Goal: Task Accomplishment & Management: Manage account settings

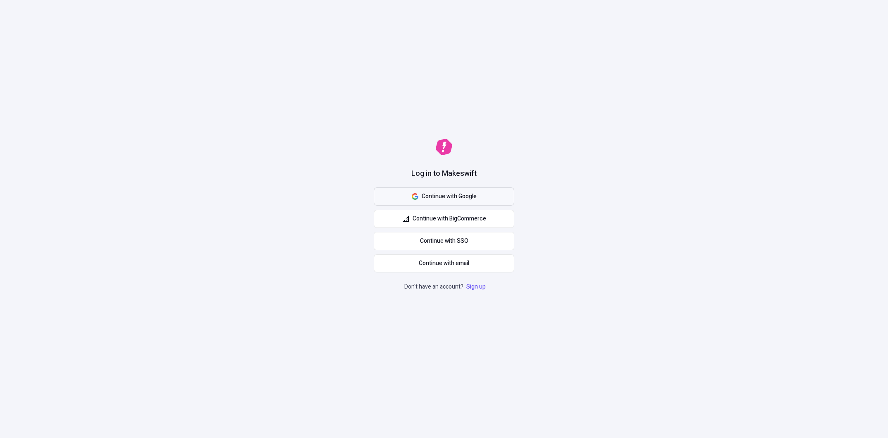
click at [425, 195] on span "Continue with Google" at bounding box center [448, 196] width 55 height 9
click at [424, 196] on span "Continue with Google" at bounding box center [448, 196] width 55 height 9
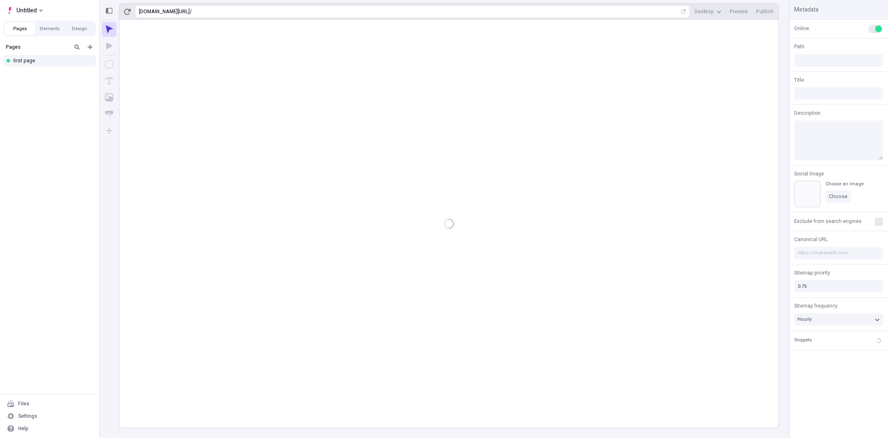
type input "/page"
click at [28, 402] on div "Files" at bounding box center [23, 404] width 11 height 7
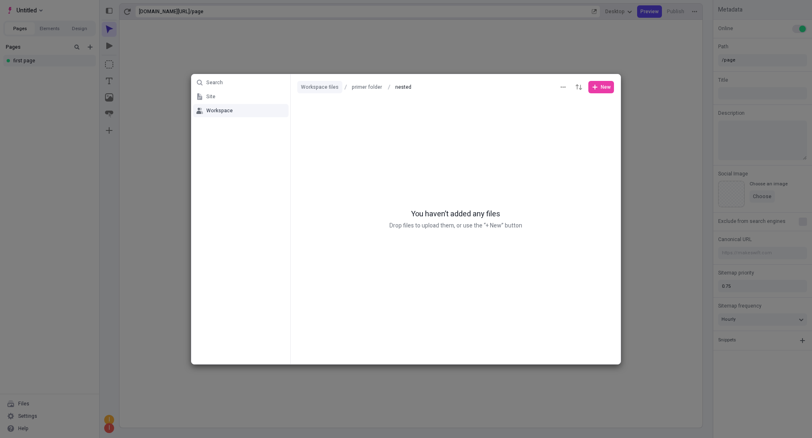
click at [314, 86] on button "Workspace files" at bounding box center [319, 87] width 45 height 12
type input "Workspace files"
click at [136, 127] on div "Search Site Workspace Workspace files Workspace files New primer folder" at bounding box center [406, 219] width 812 height 438
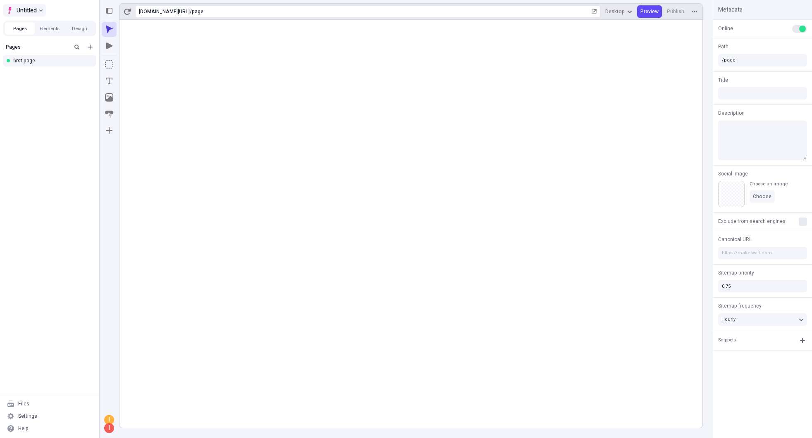
click at [27, 10] on span "Untitled" at bounding box center [27, 10] width 20 height 10
click at [31, 25] on div "las lajas en Pasto" at bounding box center [41, 26] width 41 height 7
type input "/page"
click at [55, 17] on div "Pages Elements Design" at bounding box center [49, 28] width 99 height 22
click at [57, 13] on span "las lajas en Pasto" at bounding box center [38, 10] width 43 height 10
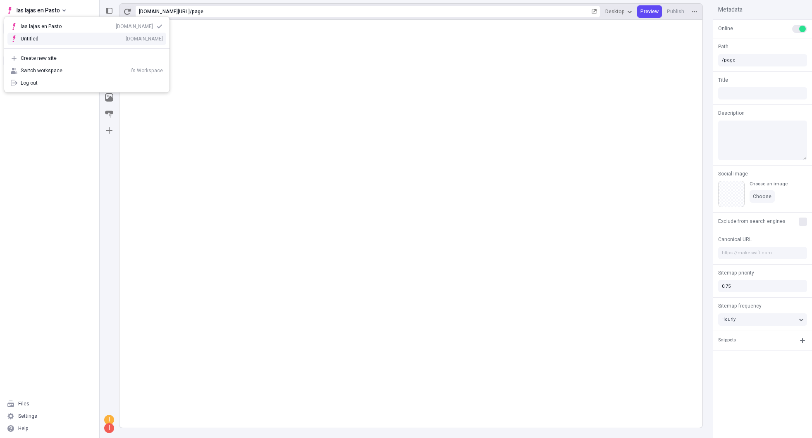
click at [37, 38] on div "Untitled" at bounding box center [35, 39] width 29 height 7
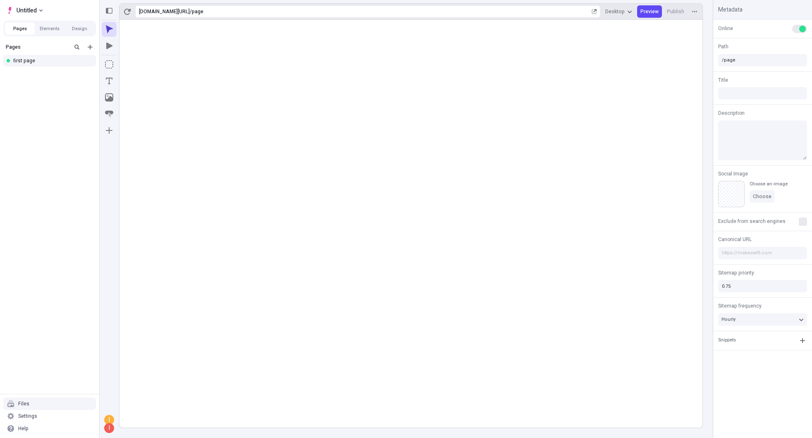
click at [33, 404] on div "Files" at bounding box center [49, 404] width 93 height 12
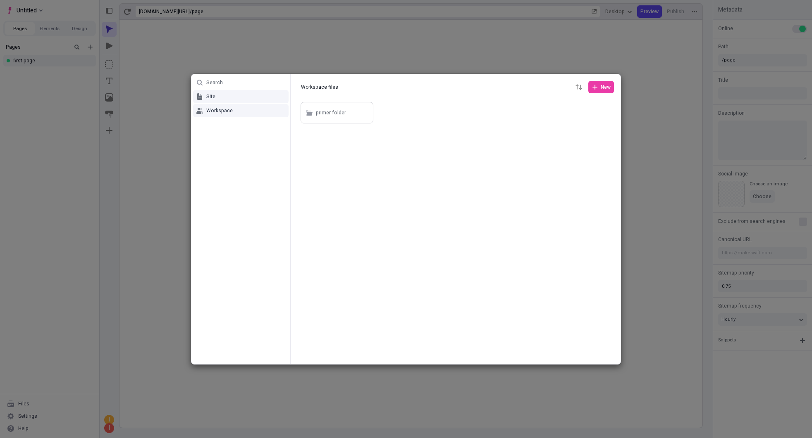
click at [209, 95] on span "Site" at bounding box center [210, 96] width 9 height 7
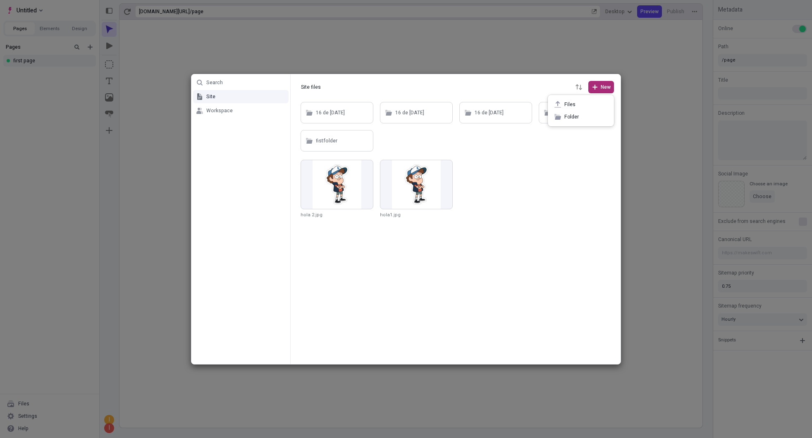
click at [599, 84] on span "New" at bounding box center [600, 87] width 19 height 7
click at [574, 102] on span "Files" at bounding box center [585, 104] width 43 height 7
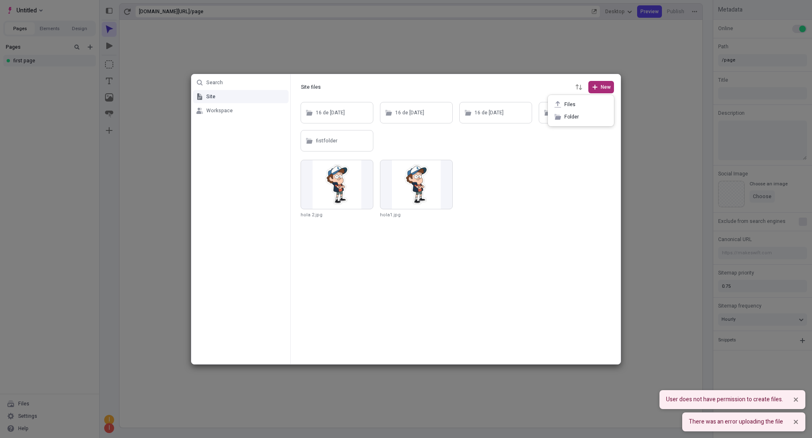
click at [602, 90] on span "New" at bounding box center [605, 87] width 10 height 7
click at [573, 118] on span "Folder" at bounding box center [585, 117] width 43 height 7
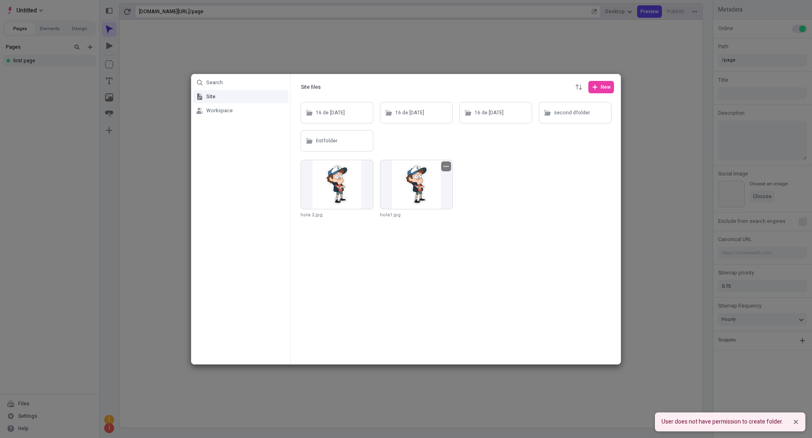
click at [445, 168] on icon "button" at bounding box center [445, 166] width 5 height 5
click at [443, 177] on div "Rename" at bounding box center [446, 182] width 86 height 12
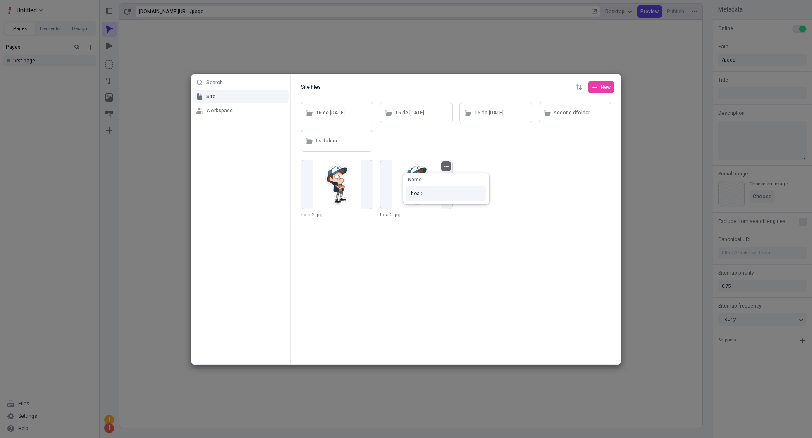
type input "hola1"
click at [447, 233] on div "Search Site Workspace Site files Site files New 16 de sep 3 16 de sep 2 16 de s…" at bounding box center [406, 219] width 812 height 438
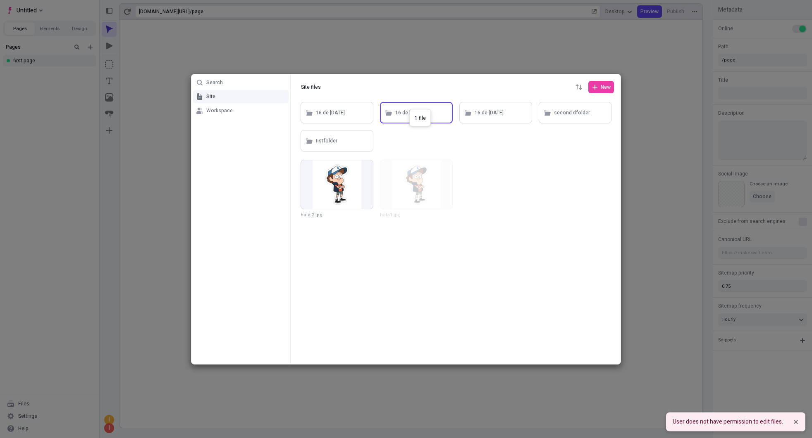
drag, startPoint x: 405, startPoint y: 190, endPoint x: 409, endPoint y: 109, distance: 80.7
click at [443, 165] on button "button" at bounding box center [446, 167] width 10 height 10
click at [438, 219] on span "Move to" at bounding box center [450, 220] width 63 height 7
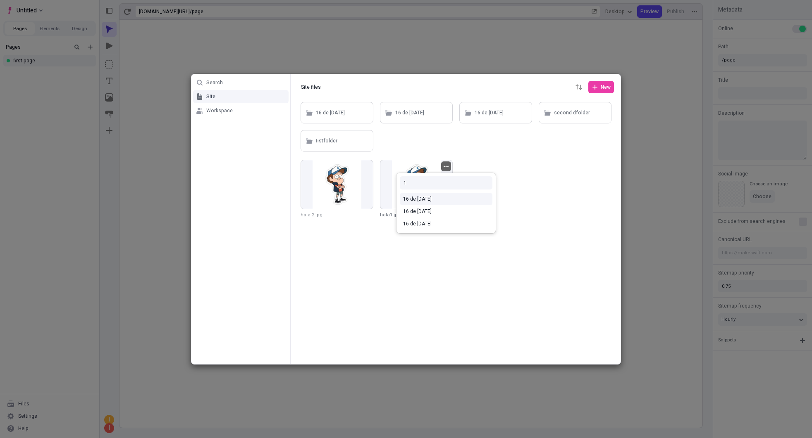
type input "1"
click at [436, 200] on div "16 de [DATE]" at bounding box center [446, 199] width 86 height 7
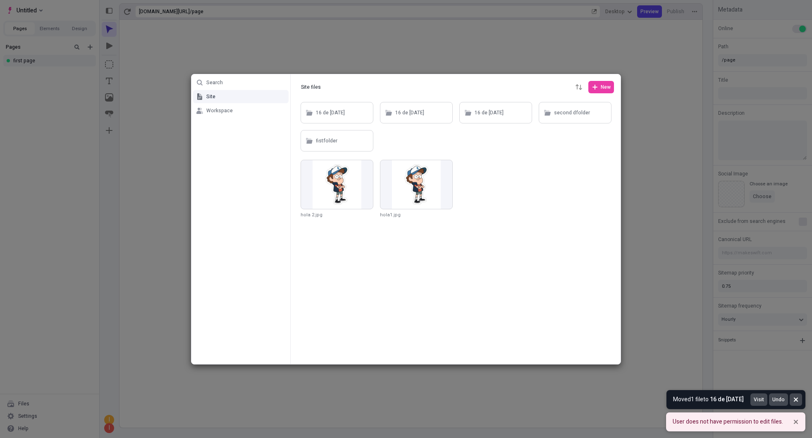
click at [796, 405] on button "Notifications (F8)" at bounding box center [795, 400] width 12 height 12
click at [797, 426] on button "Notifications (F8)" at bounding box center [795, 422] width 12 height 12
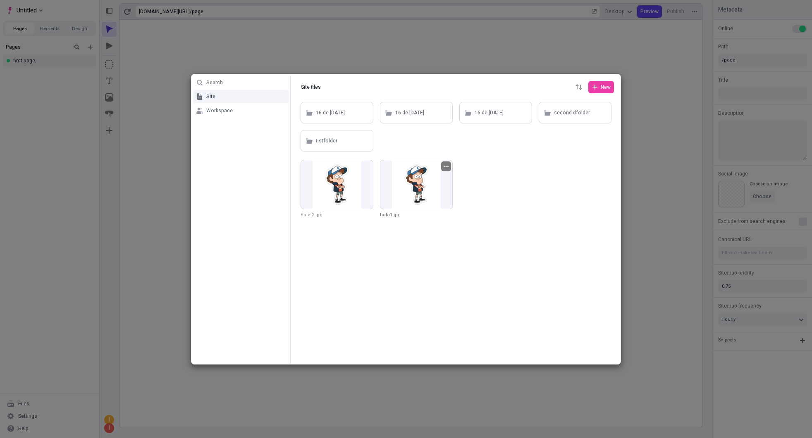
click at [447, 167] on icon "button" at bounding box center [445, 166] width 5 height 5
click at [431, 220] on span "Move to" at bounding box center [450, 220] width 63 height 7
click at [422, 204] on div "16 de [DATE]" at bounding box center [445, 199] width 99 height 12
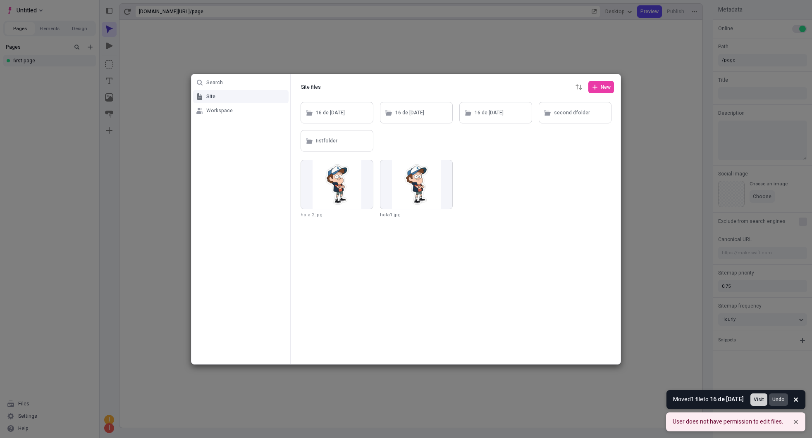
click at [757, 402] on span "Visit" at bounding box center [758, 400] width 10 height 7
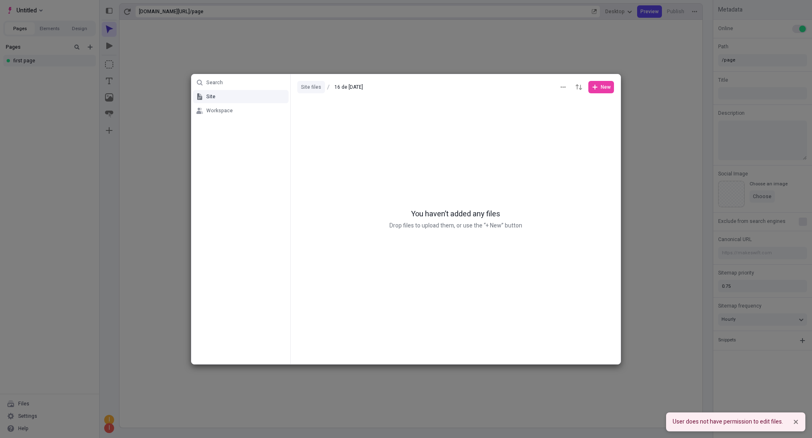
click at [312, 89] on button "Site files" at bounding box center [311, 87] width 28 height 12
type input "Site files"
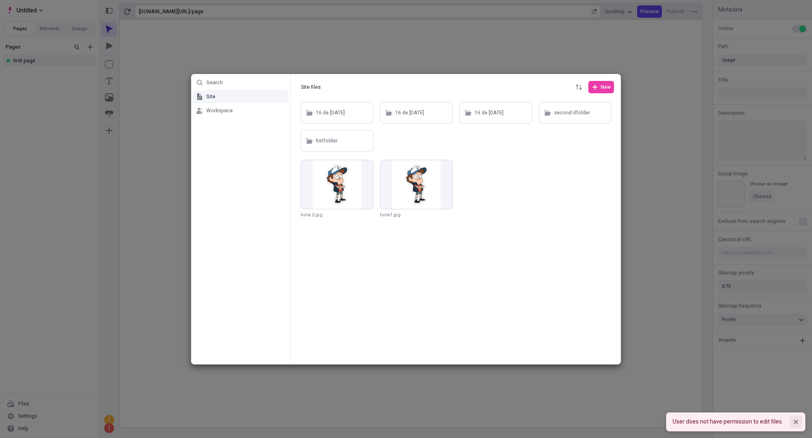
click at [796, 424] on icon "Notifications (F8)" at bounding box center [795, 422] width 5 height 5
click at [447, 166] on icon "button" at bounding box center [445, 166] width 5 height 5
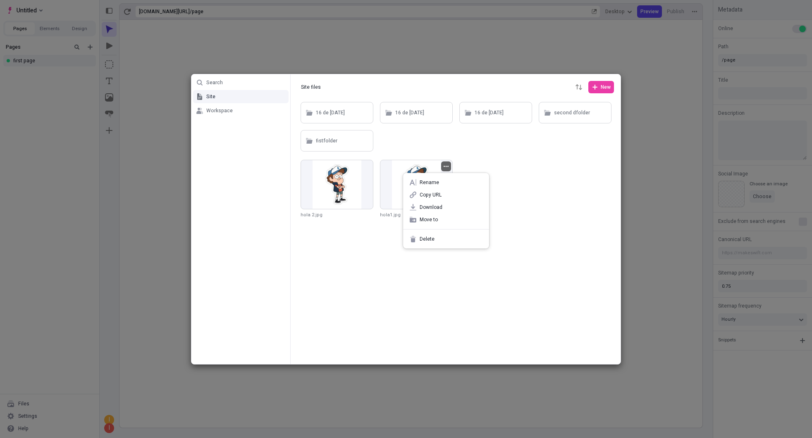
click at [418, 152] on div at bounding box center [455, 232] width 330 height 264
click at [445, 167] on icon "button" at bounding box center [445, 166] width 5 height 5
click at [436, 219] on span "Move to" at bounding box center [450, 220] width 63 height 7
click at [416, 198] on div "16 de [DATE]" at bounding box center [446, 199] width 86 height 7
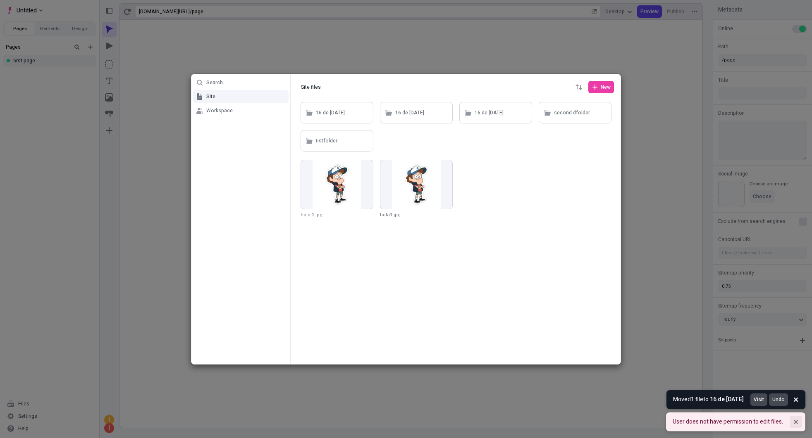
click at [796, 423] on icon "Notifications (F8)" at bounding box center [795, 422] width 4 height 4
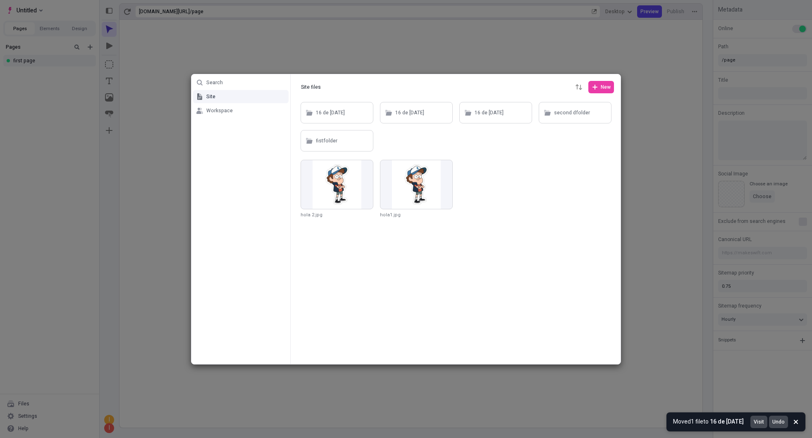
click at [796, 423] on icon "Notifications (F8)" at bounding box center [795, 422] width 4 height 4
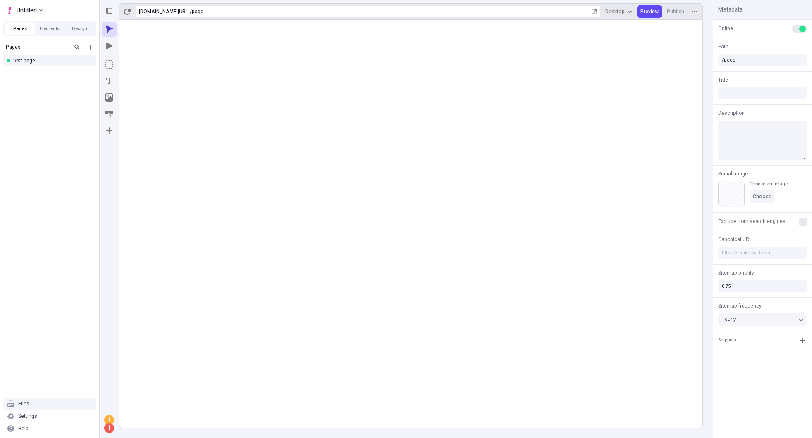
click at [29, 404] on div "Files" at bounding box center [49, 404] width 93 height 12
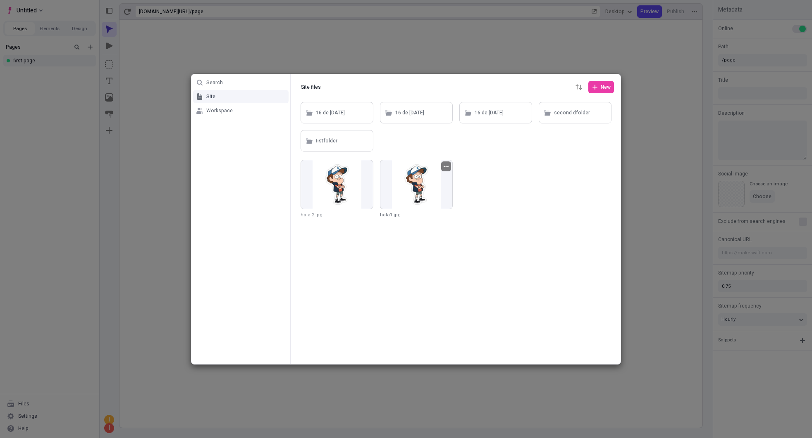
click at [446, 167] on icon "button" at bounding box center [445, 166] width 5 height 5
click at [433, 217] on span "Move to" at bounding box center [450, 220] width 63 height 7
click at [428, 202] on div "16 de [DATE]" at bounding box center [446, 199] width 86 height 7
click at [447, 166] on icon "button" at bounding box center [445, 166] width 5 height 1
click at [430, 238] on span "Delete" at bounding box center [450, 239] width 63 height 7
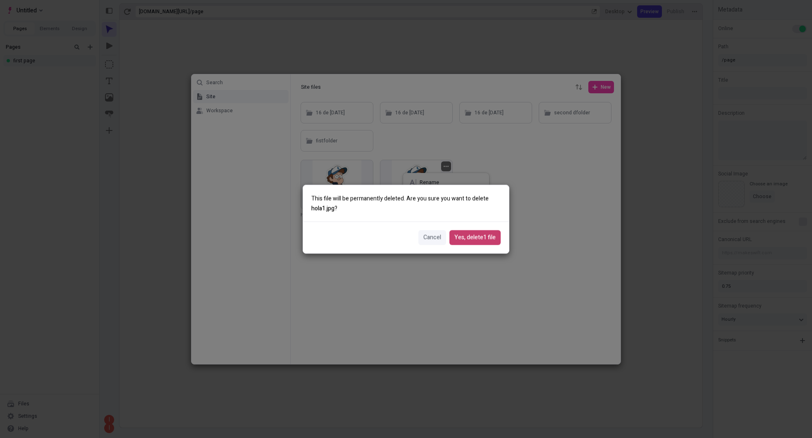
click at [462, 237] on span "Yes, delete 1 file" at bounding box center [474, 237] width 41 height 9
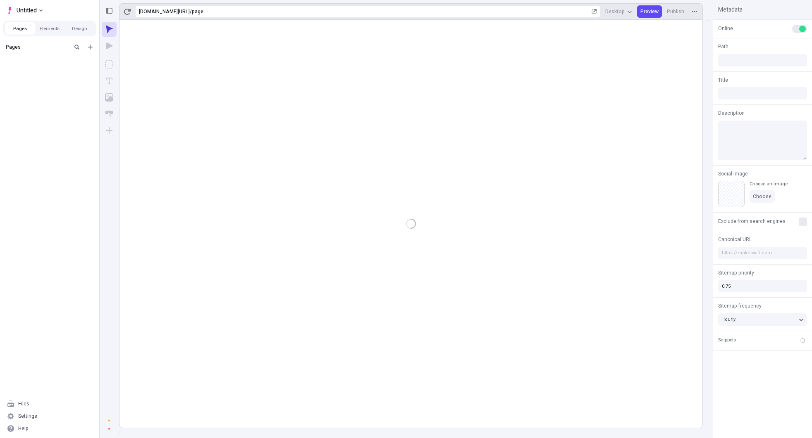
type input "/page"
click at [19, 402] on div "Files" at bounding box center [23, 404] width 11 height 7
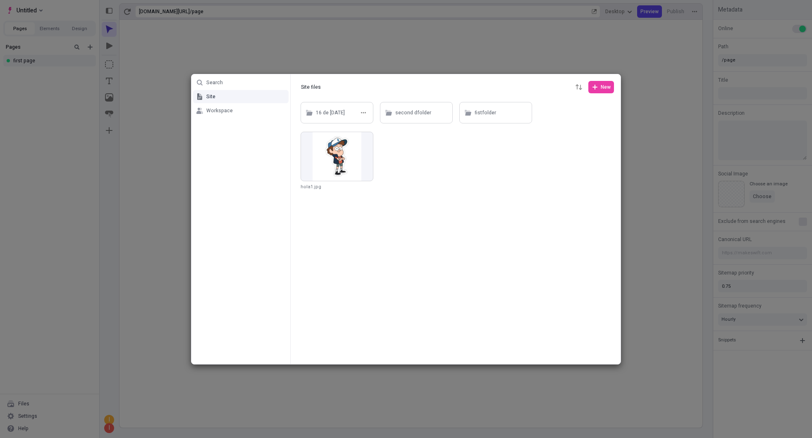
click at [323, 112] on div "16 de [DATE]" at bounding box center [330, 113] width 29 height 12
click at [337, 110] on div "16 de [DATE]" at bounding box center [330, 113] width 29 height 12
click at [343, 117] on div "16 de [DATE]" at bounding box center [343, 113] width 54 height 12
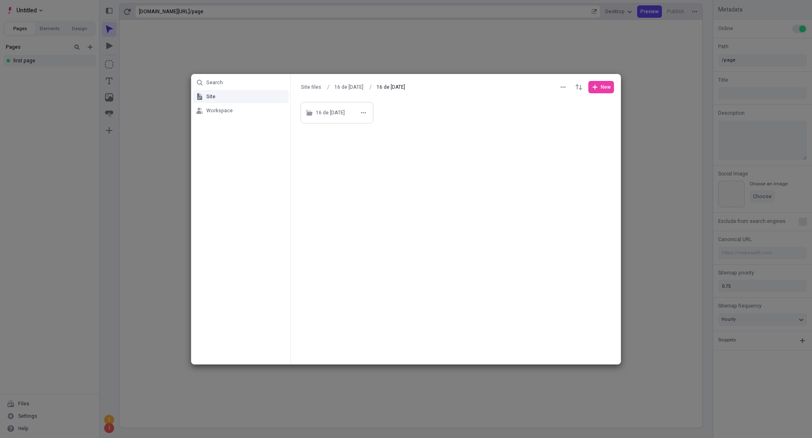
click at [343, 117] on div "16 de [DATE]" at bounding box center [343, 113] width 54 height 12
click at [304, 92] on button "button" at bounding box center [302, 87] width 10 height 10
click at [301, 102] on span "Site files" at bounding box center [302, 103] width 66 height 7
type input "Site files"
click at [366, 139] on icon "button" at bounding box center [366, 138] width 5 height 5
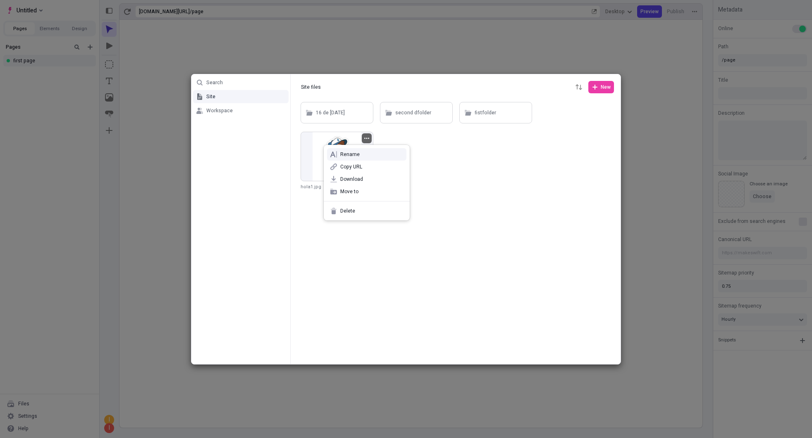
click at [364, 152] on span "Rename" at bounding box center [371, 154] width 63 height 7
type input "dfgfd"
click at [368, 259] on div "Search Site Workspace Site files Site files New 16 de [DATE] second dfolder fis…" at bounding box center [406, 219] width 812 height 438
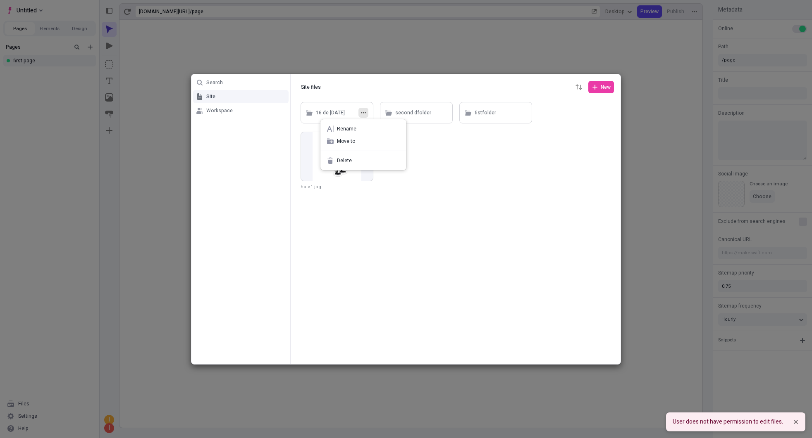
click at [362, 112] on icon "button" at bounding box center [363, 112] width 5 height 5
click at [361, 126] on span "Rename" at bounding box center [368, 129] width 63 height 7
type input "vdgfdg"
click at [393, 218] on div "Search Site Workspace Site files Site files New vdgfdg second dfolder fistfolde…" at bounding box center [406, 219] width 812 height 438
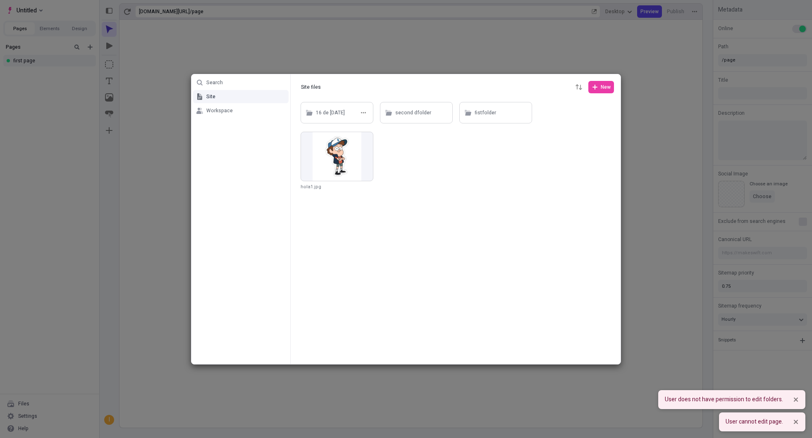
click at [339, 114] on div "16 de [DATE]" at bounding box center [330, 113] width 29 height 12
click at [355, 114] on div "16 de [DATE]" at bounding box center [343, 113] width 54 height 12
click at [337, 114] on div "16 de [DATE]" at bounding box center [330, 113] width 29 height 12
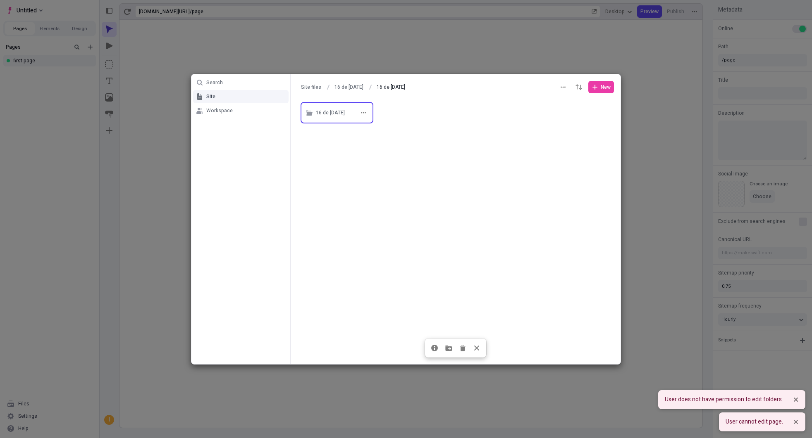
click at [337, 114] on div "16 de [DATE]" at bounding box center [330, 113] width 29 height 12
type input "16 de [DATE]"
